Goal: Task Accomplishment & Management: Complete application form

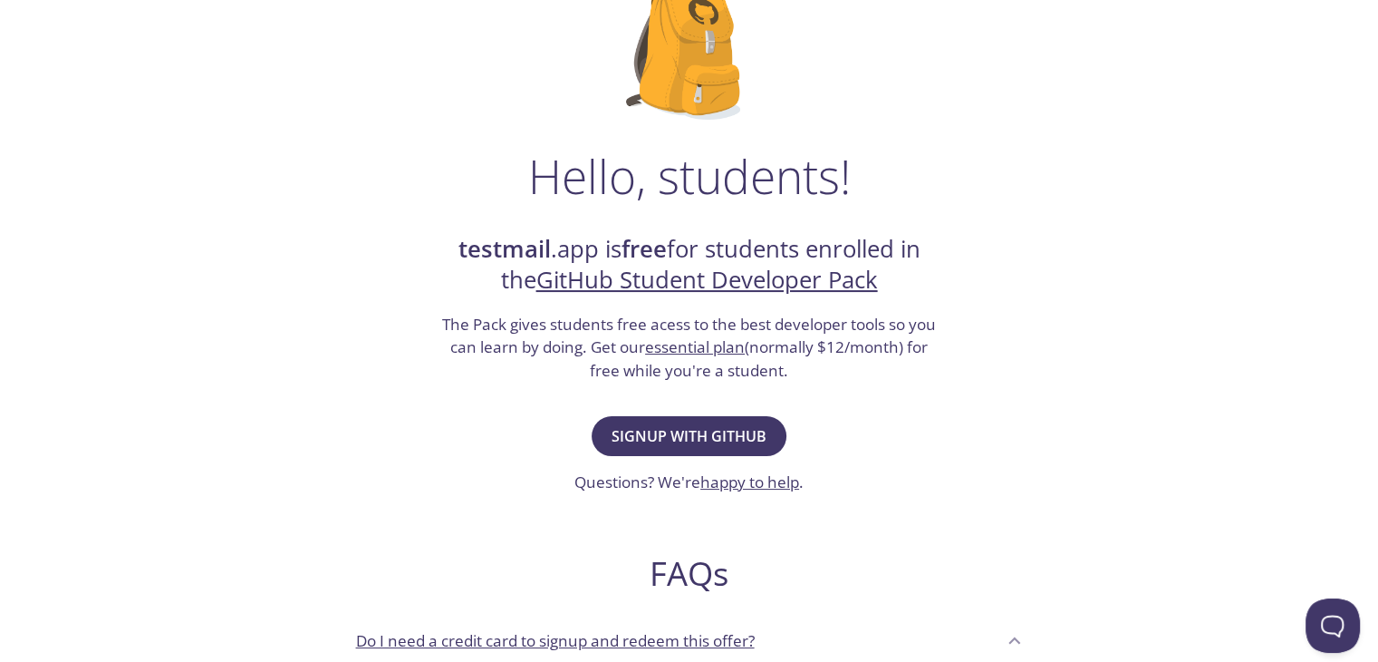
scroll to position [161, 0]
click at [680, 432] on span "Signup with GitHub" at bounding box center [689, 433] width 155 height 25
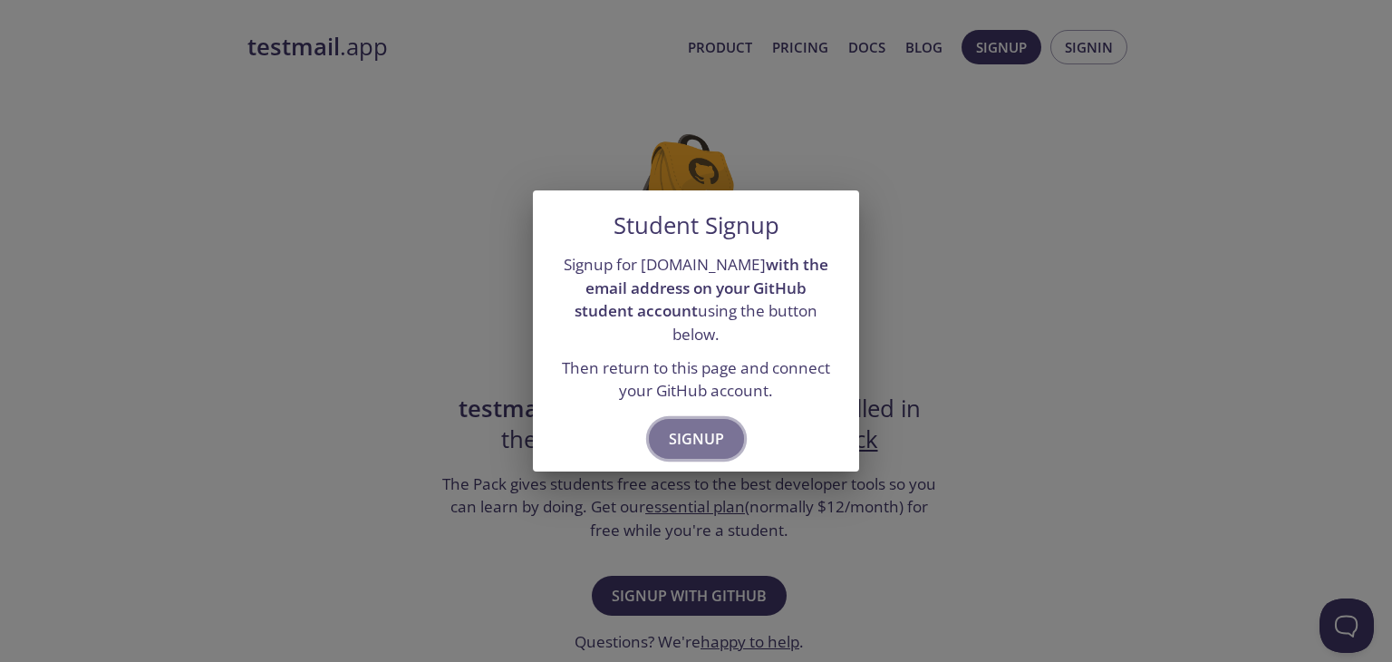
click at [694, 433] on span "Signup" at bounding box center [696, 438] width 55 height 25
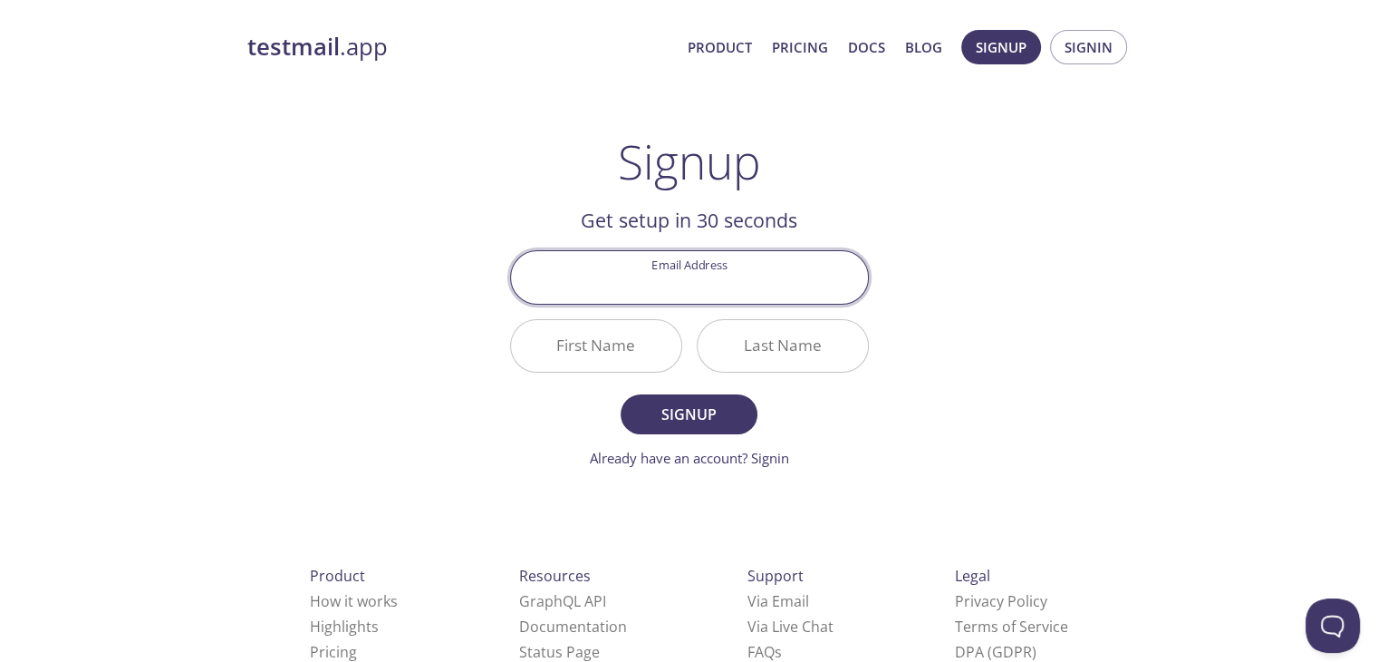
paste input "[EMAIL_ADDRESS][DOMAIN_NAME]"
type input "[EMAIL_ADDRESS][DOMAIN_NAME]"
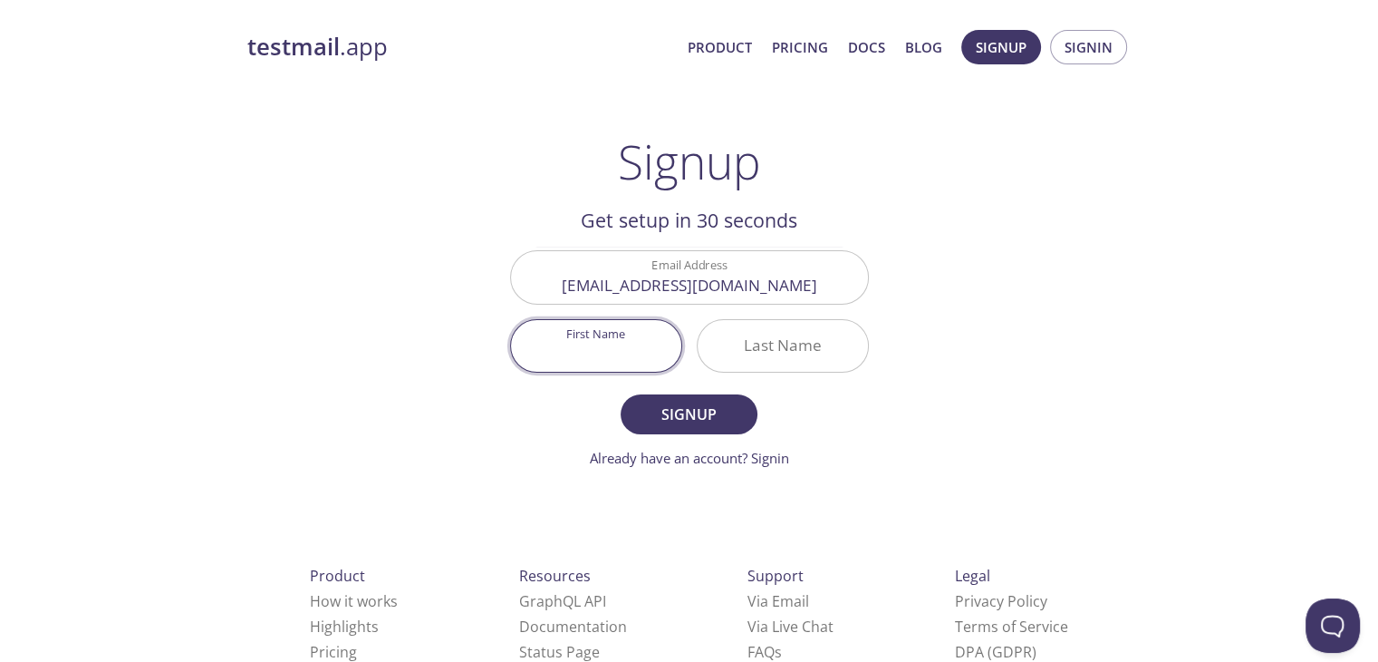
click at [601, 353] on input "First Name" at bounding box center [596, 346] width 170 height 52
type input "Mouhcine"
click at [774, 349] on input "Last Name" at bounding box center [783, 346] width 170 height 52
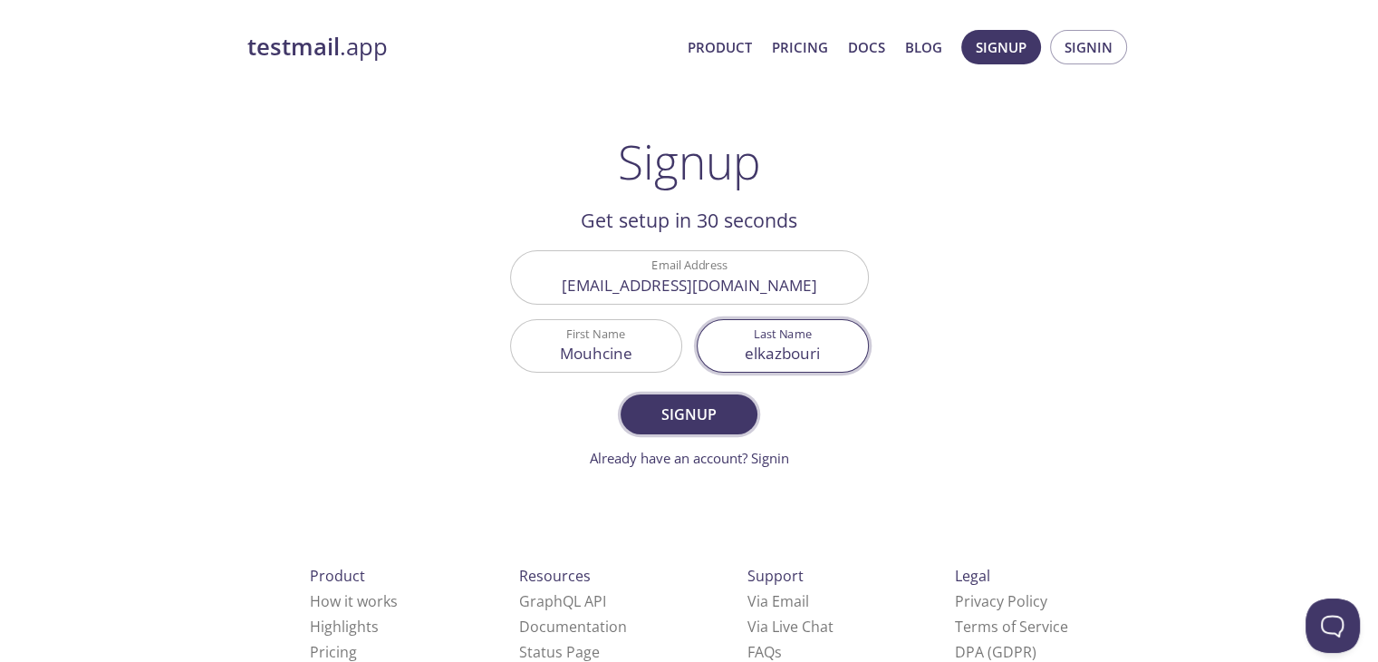
type input "elkazbouri"
click at [684, 419] on span "Signup" at bounding box center [689, 413] width 96 height 25
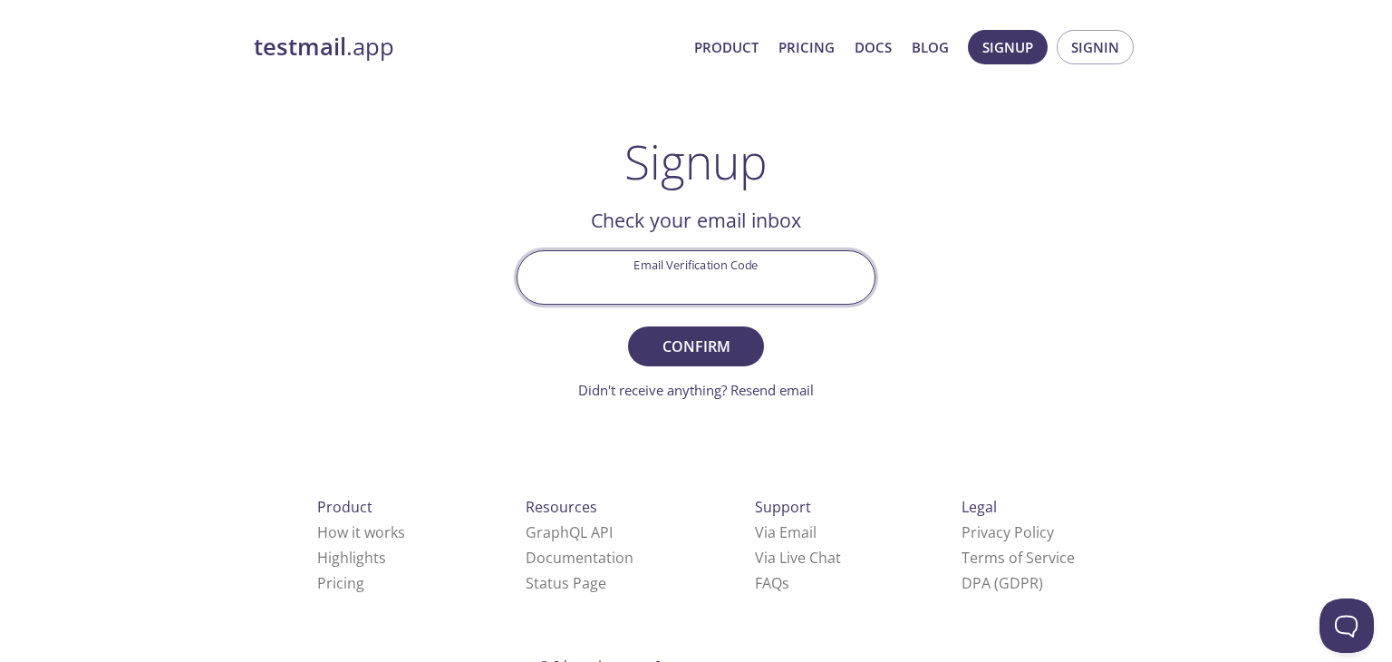
click at [743, 280] on input "Email Verification Code" at bounding box center [695, 277] width 357 height 52
type input "32MCL5B"
click at [703, 353] on span "Confirm" at bounding box center [696, 346] width 96 height 25
